Goal: Navigation & Orientation: Go to known website

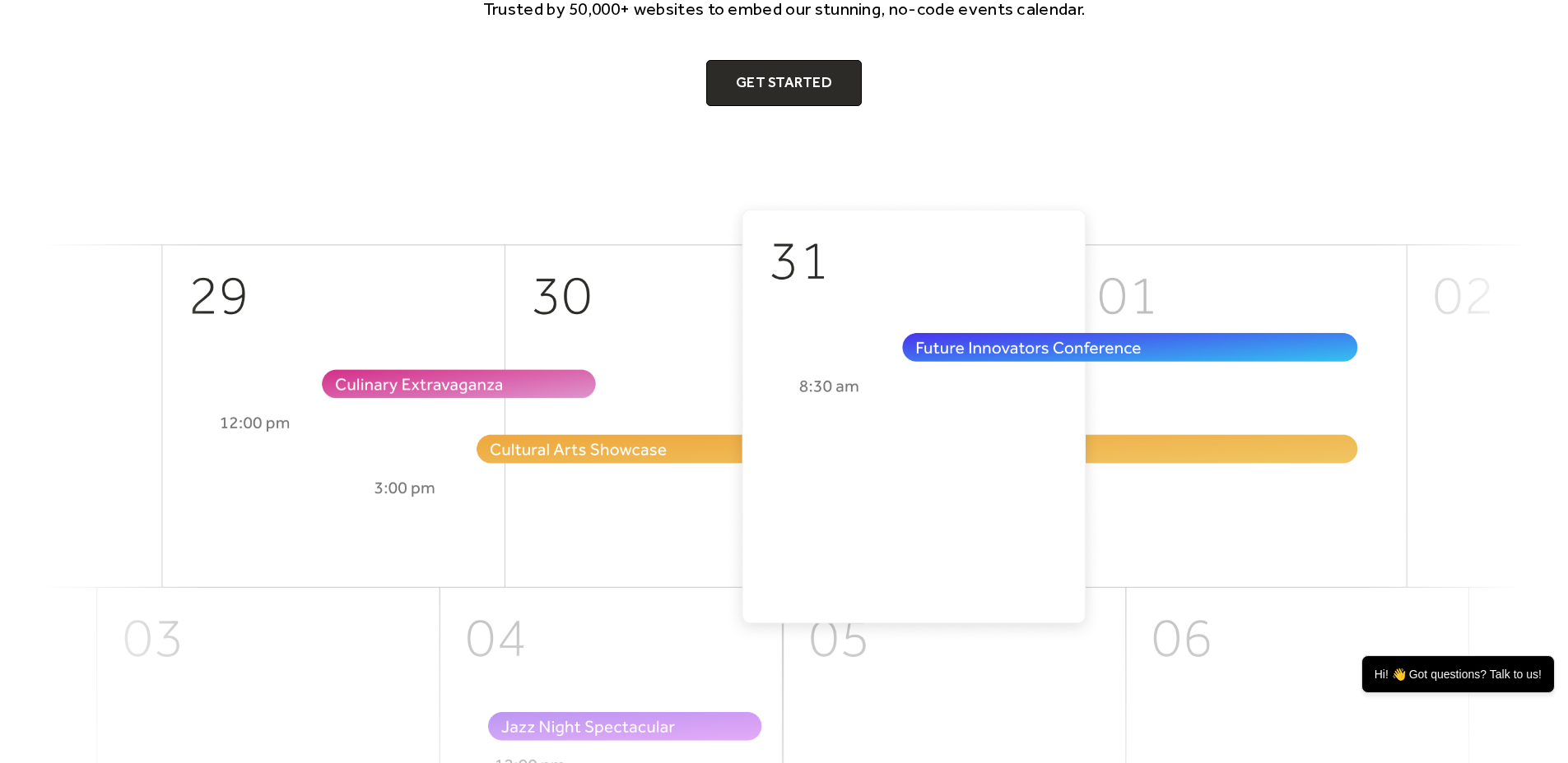
scroll to position [163, 0]
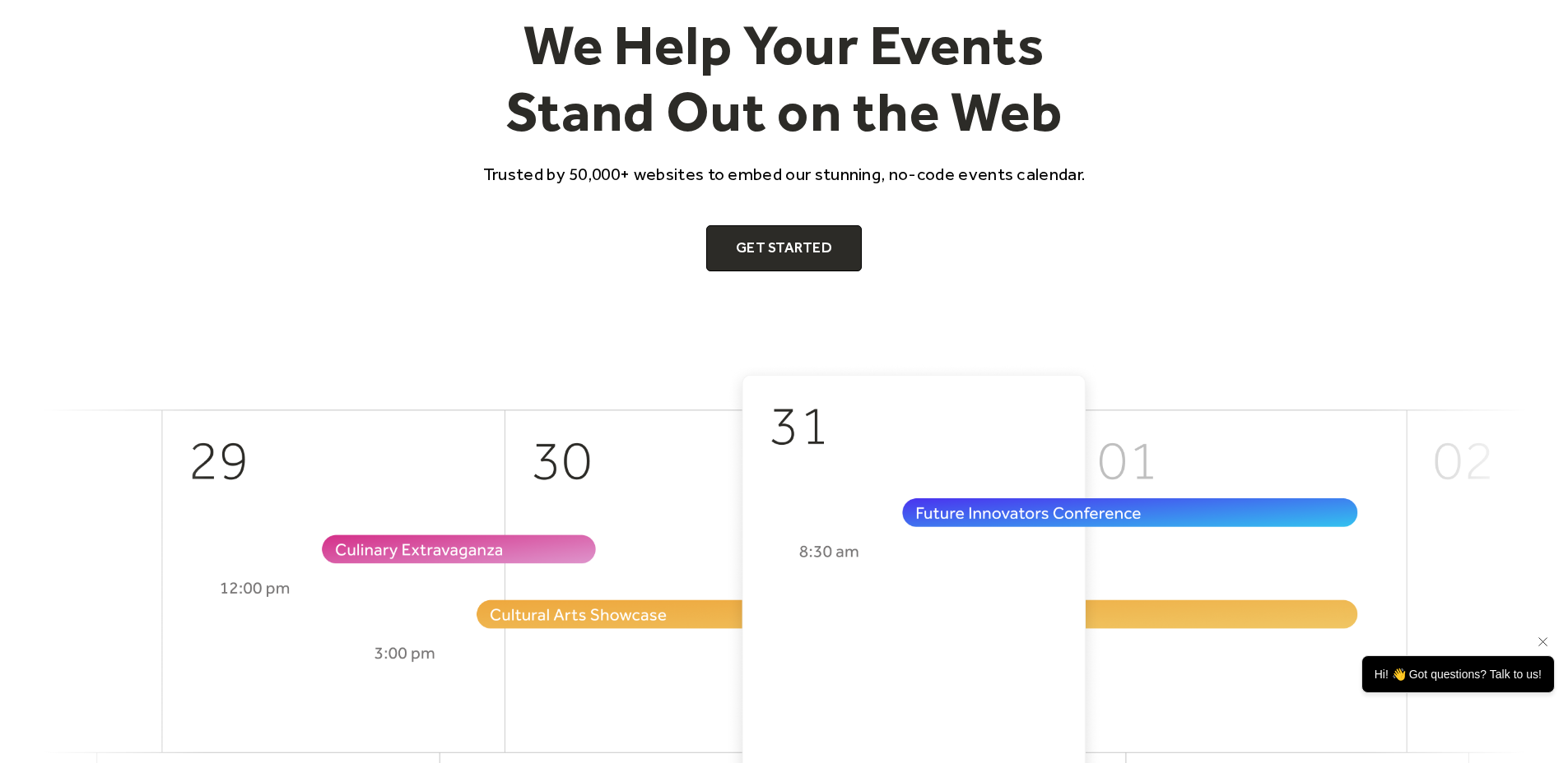
click at [1451, 675] on div "Hi! 👋 Got questions? Talk to us!" at bounding box center [1457, 674] width 193 height 38
click at [1504, 675] on div "Hi! 👋 Got questions? Talk to us!" at bounding box center [1457, 674] width 193 height 38
click at [1460, 686] on div "Hi! 👋 Got questions? Talk to us!" at bounding box center [1457, 674] width 193 height 38
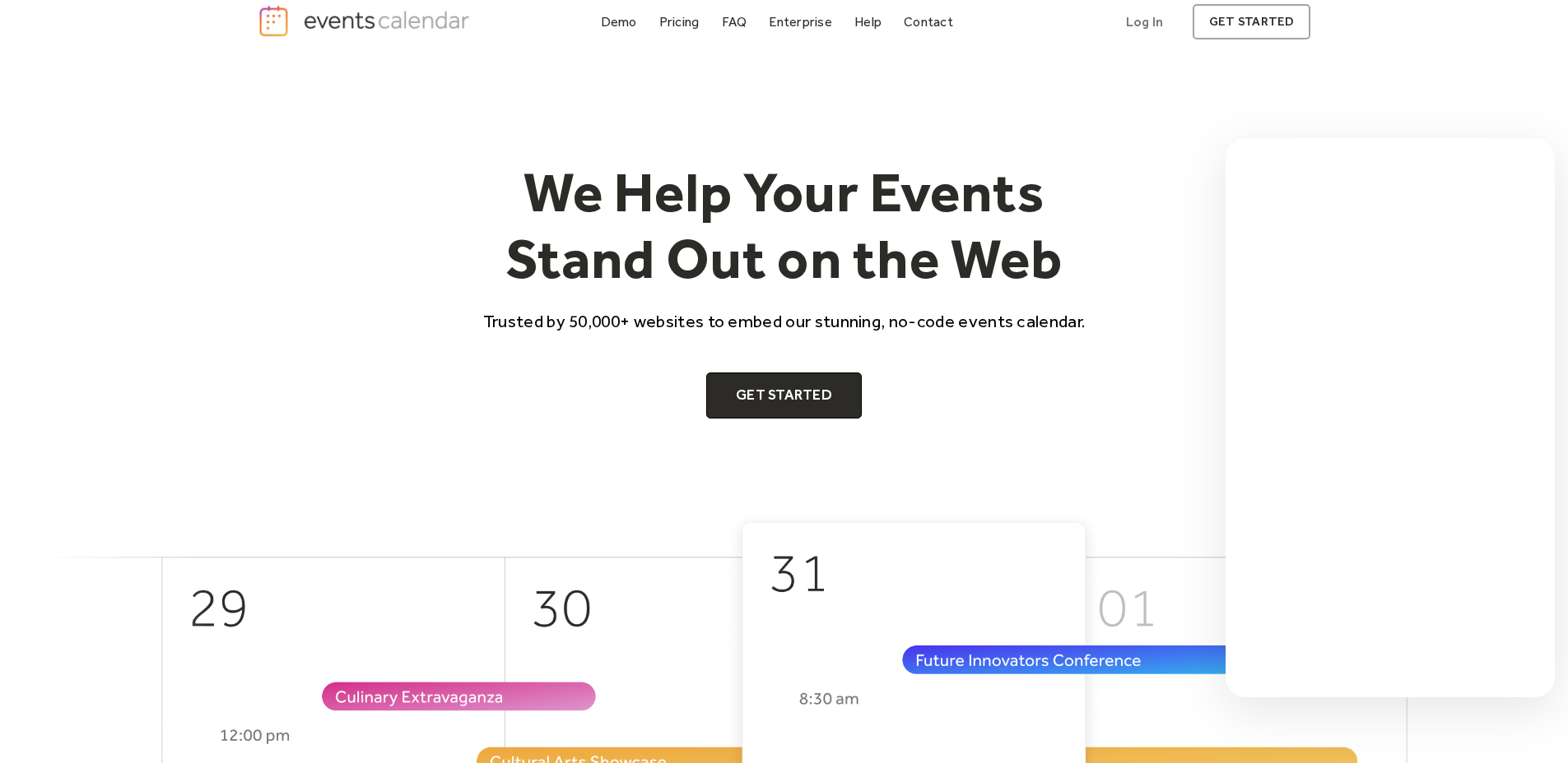
scroll to position [0, 0]
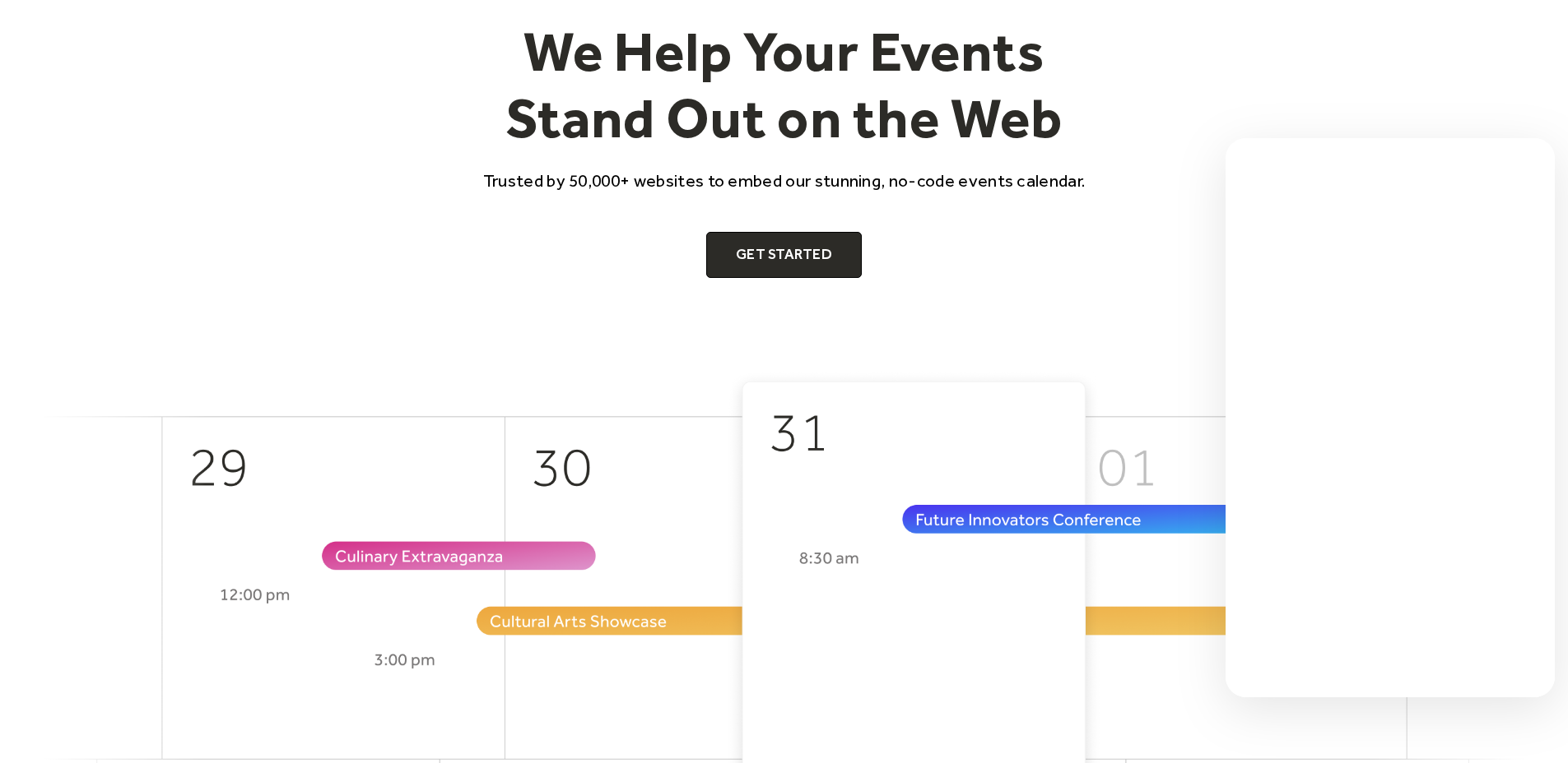
scroll to position [117, 0]
